Goal: Communication & Community: Answer question/provide support

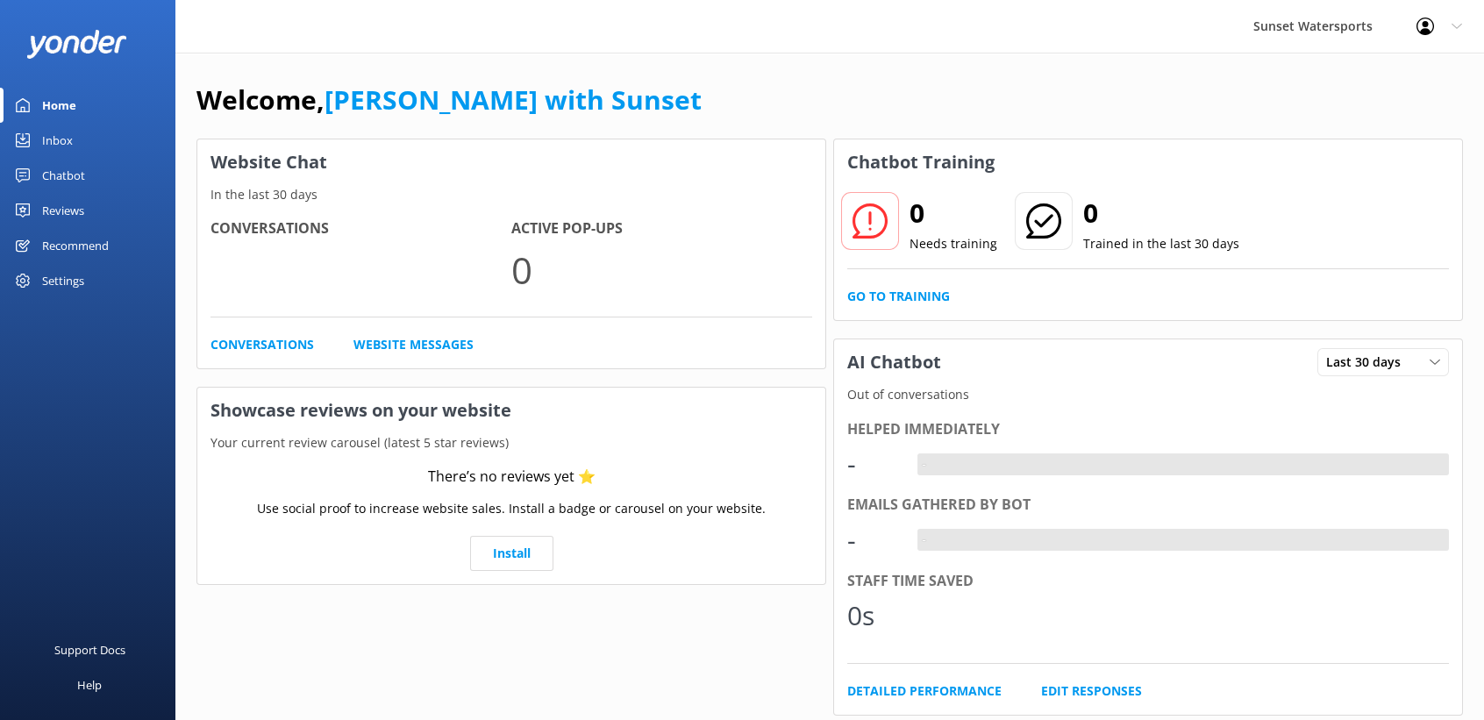
click at [62, 129] on div "Inbox" at bounding box center [57, 140] width 31 height 35
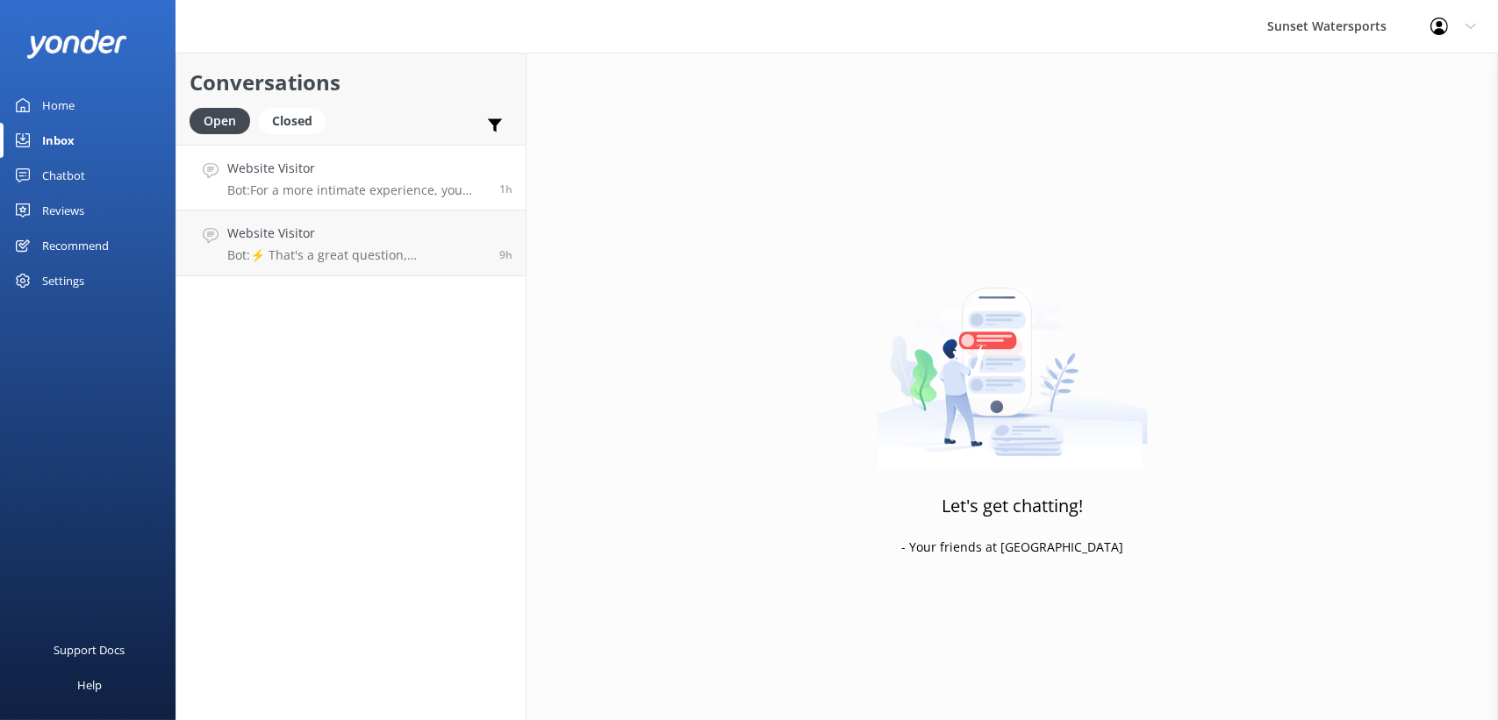
click at [290, 190] on p "Bot: For a more intimate experience, you might consider our 15ft Boston Whaler …" at bounding box center [356, 190] width 259 height 16
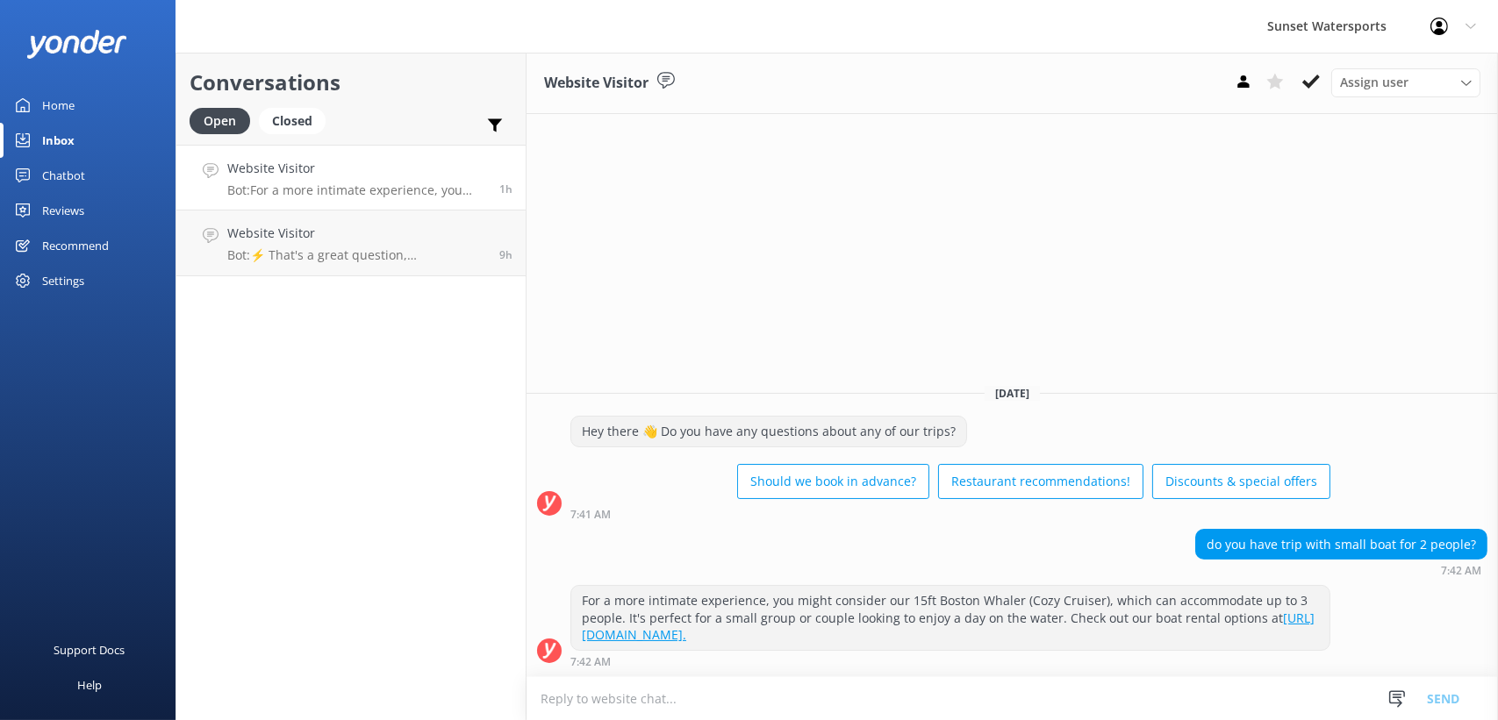
click at [318, 370] on div "Conversations Open Closed Important Assigned to me Unassigned Website Visitor B…" at bounding box center [350, 387] width 351 height 668
click at [78, 106] on link "Home" at bounding box center [87, 105] width 175 height 35
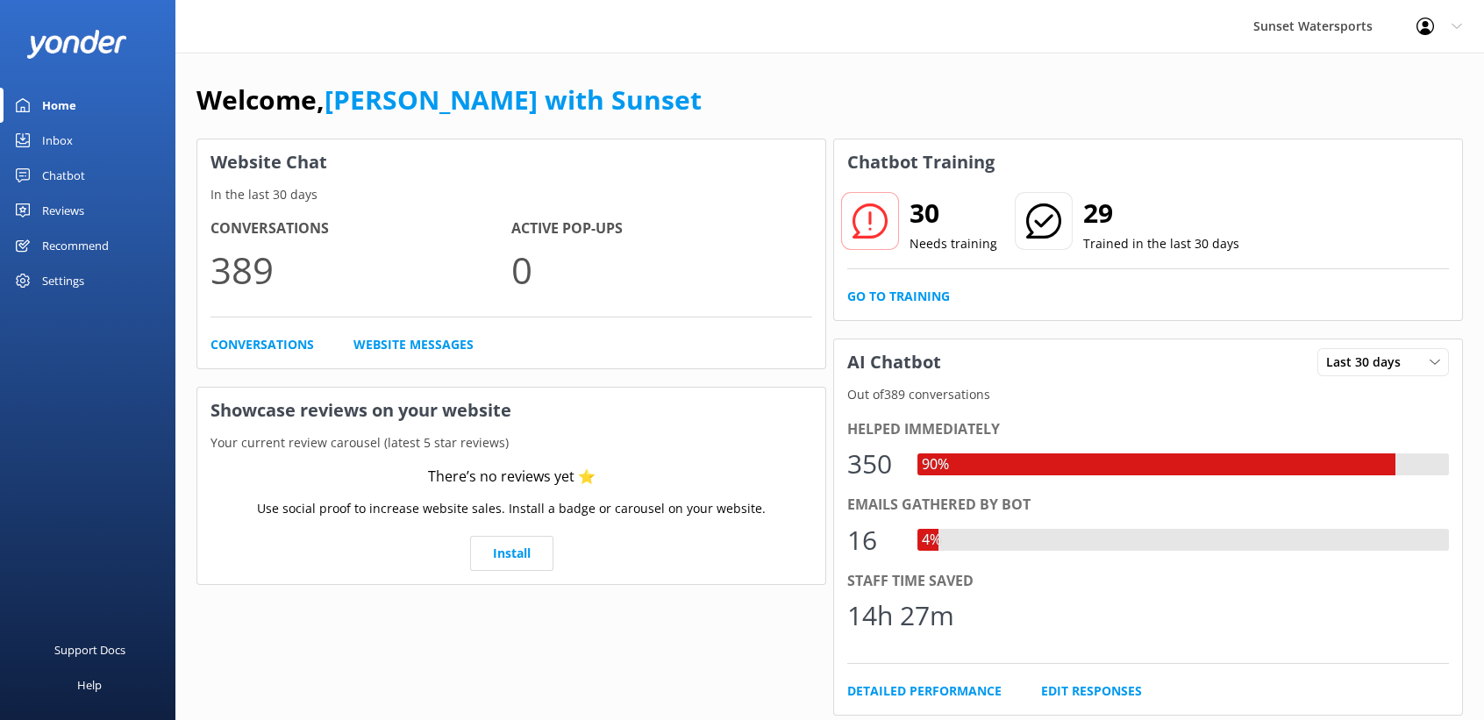
click at [54, 130] on div "Inbox" at bounding box center [57, 140] width 31 height 35
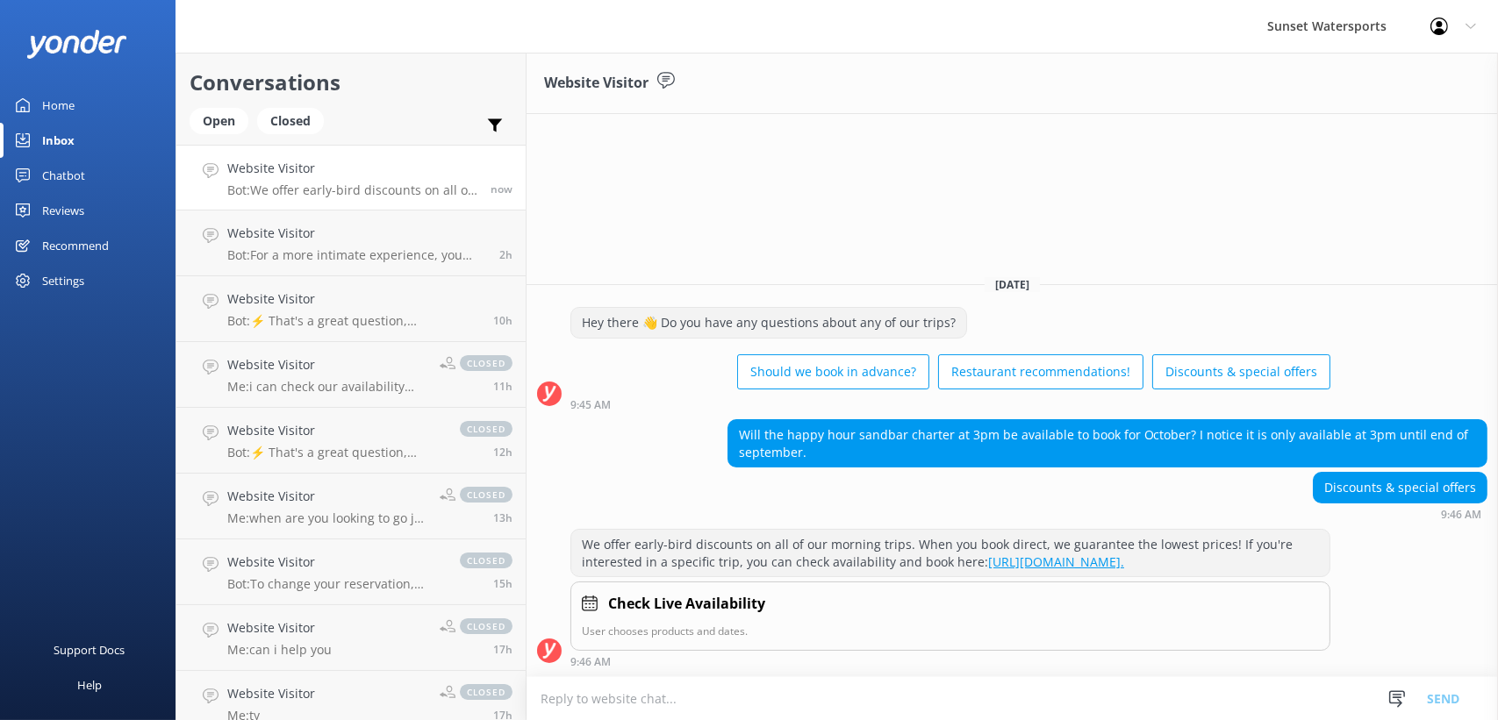
click at [232, 135] on div "Open Closed" at bounding box center [260, 129] width 143 height 42
click at [225, 116] on div "Open" at bounding box center [218, 121] width 59 height 26
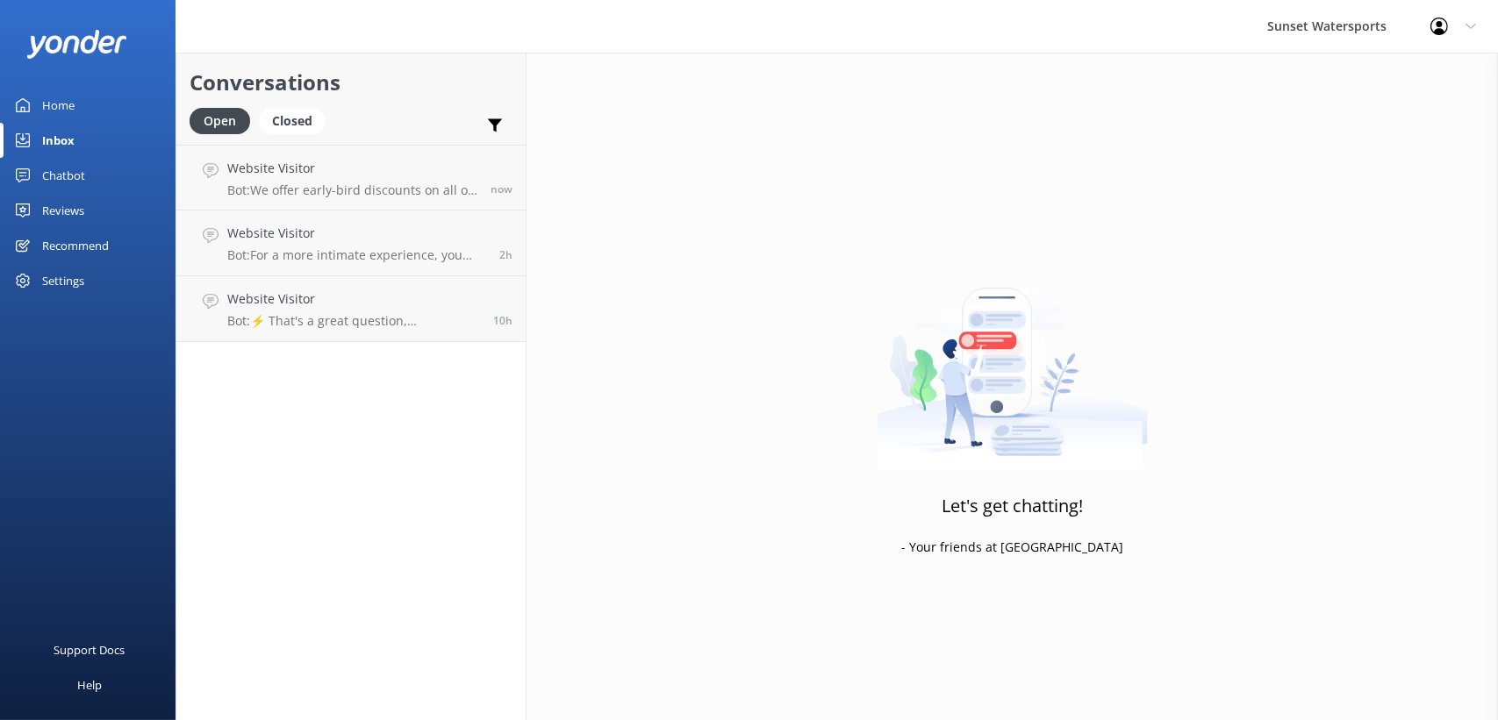
click at [63, 102] on div "Home" at bounding box center [58, 105] width 32 height 35
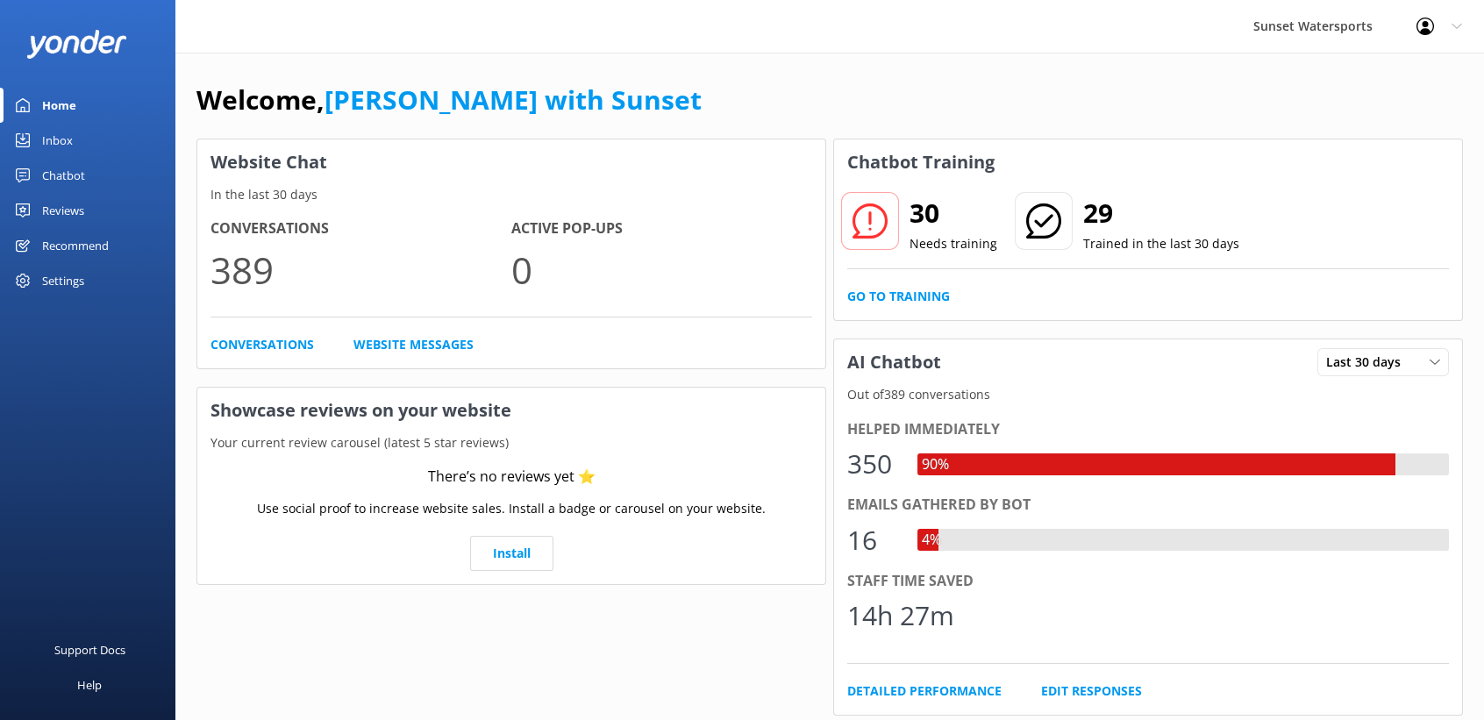
click at [69, 153] on div "Inbox" at bounding box center [57, 140] width 31 height 35
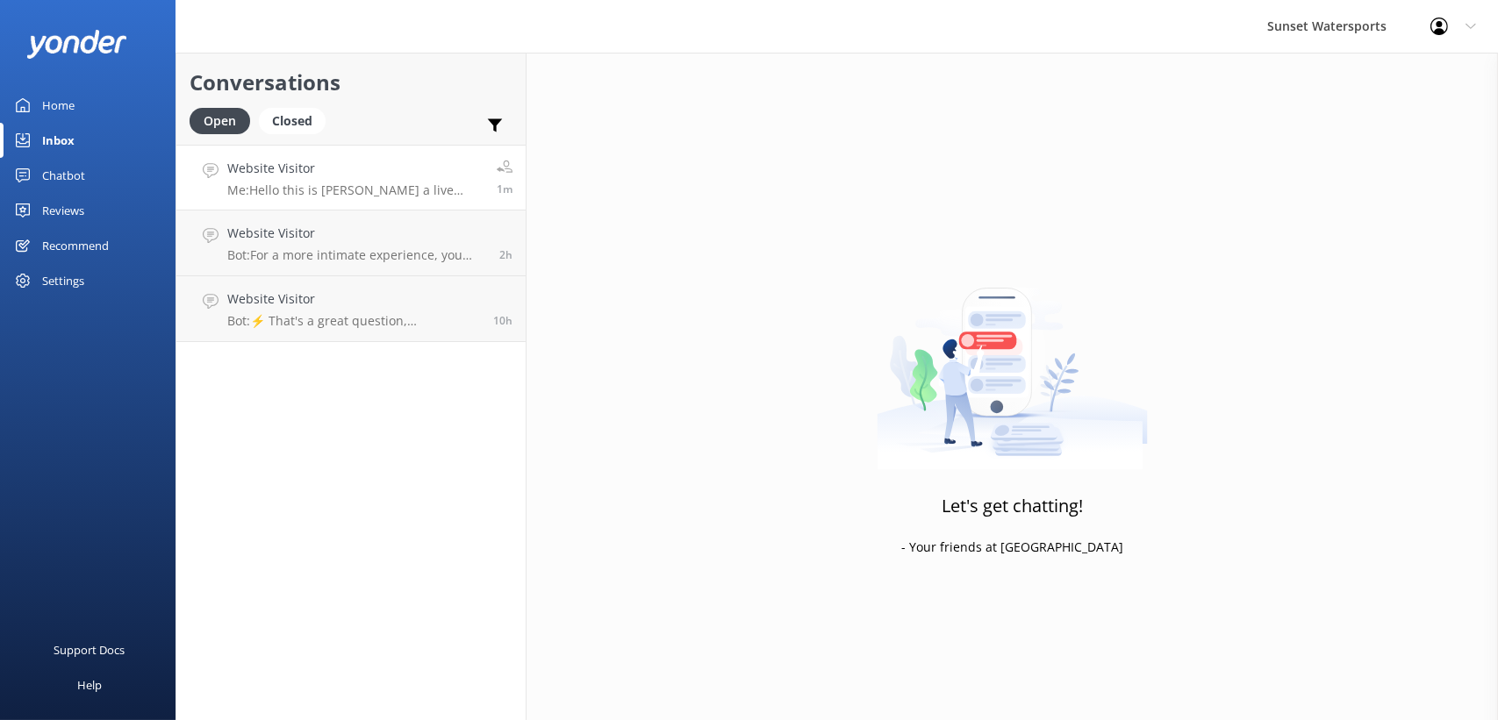
click at [319, 164] on h4 "Website Visitor" at bounding box center [355, 168] width 256 height 19
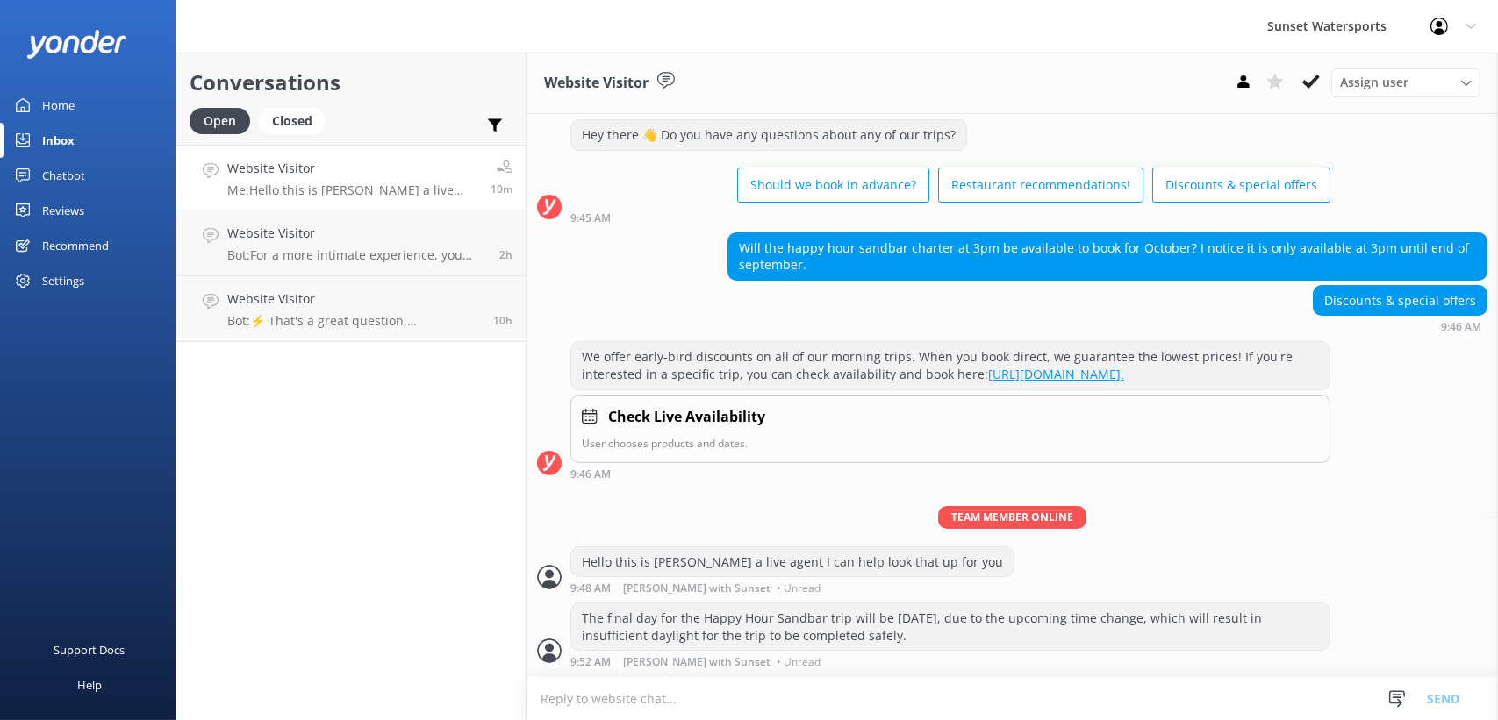
scroll to position [55, 0]
click at [369, 448] on div "Conversations Open Closed Important Assigned to me Unassigned Website Visitor M…" at bounding box center [350, 387] width 351 height 668
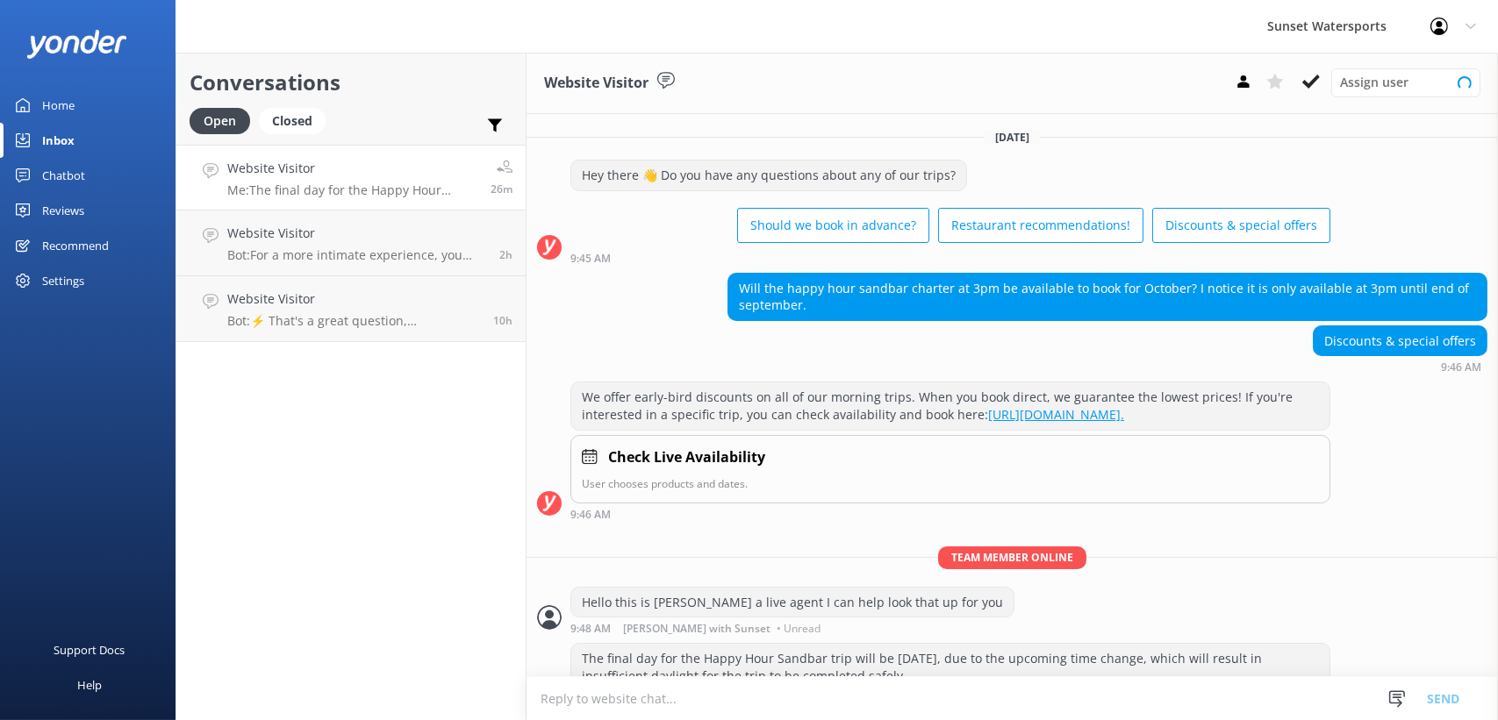
scroll to position [55, 0]
